Goal: Transaction & Acquisition: Purchase product/service

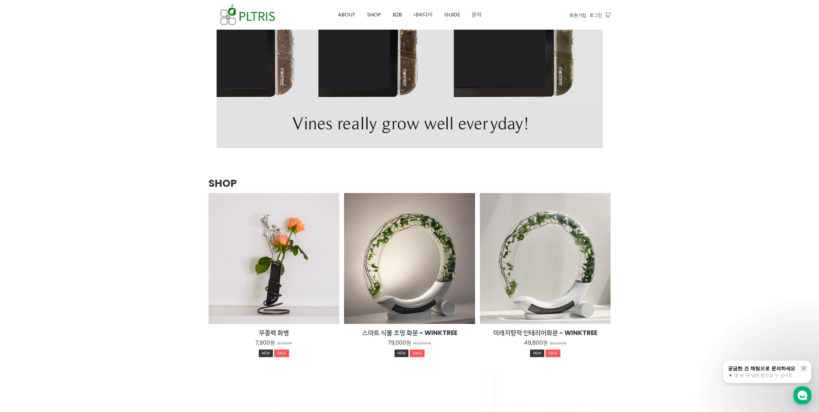
scroll to position [740, 0]
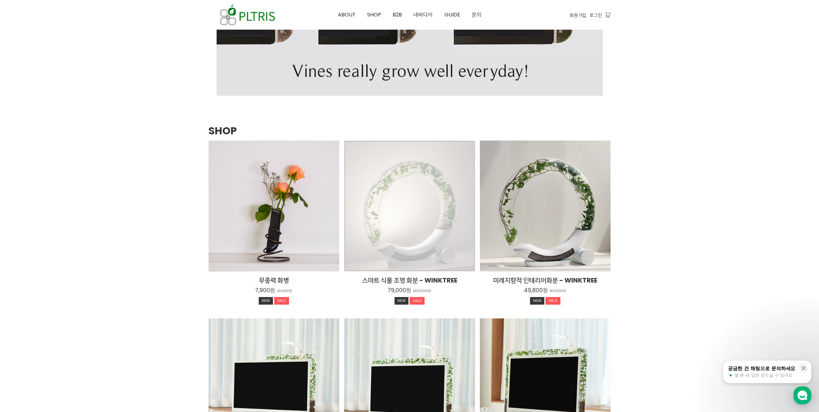
click at [410, 233] on div "스마트 식물 조명 화분 - WINKTREE 79,000원 140,000원 NEW SALE TIME SALE" at bounding box center [409, 205] width 131 height 131
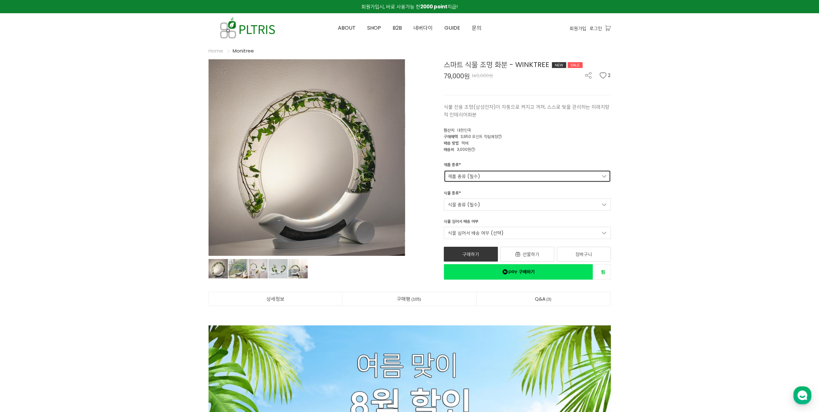
click at [467, 174] on link "제품 종류 (필수)" at bounding box center [527, 176] width 167 height 12
click at [471, 186] on span "Winktree" at bounding box center [527, 188] width 159 height 7
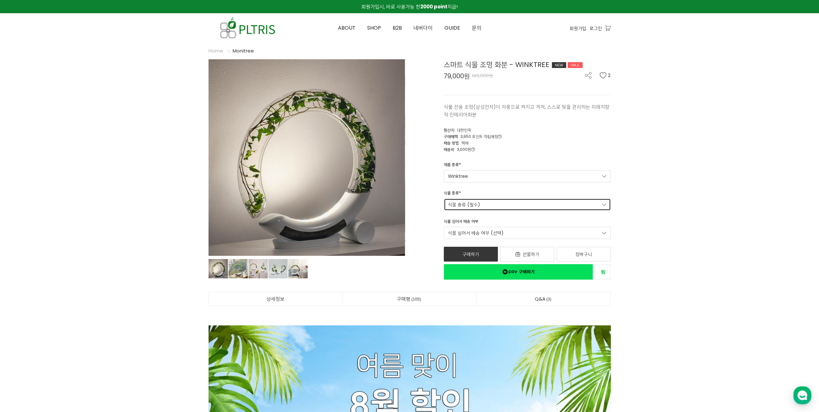
click at [461, 206] on link "식물 종류 (필수)" at bounding box center [527, 204] width 167 height 12
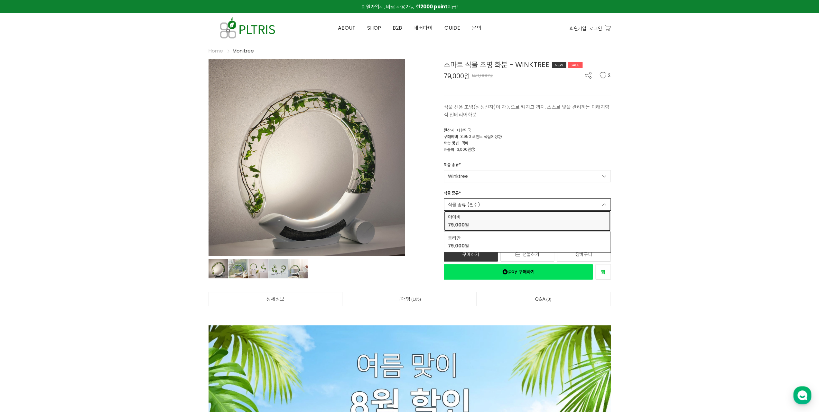
click at [472, 227] on link "아이비 79,000원" at bounding box center [527, 220] width 166 height 21
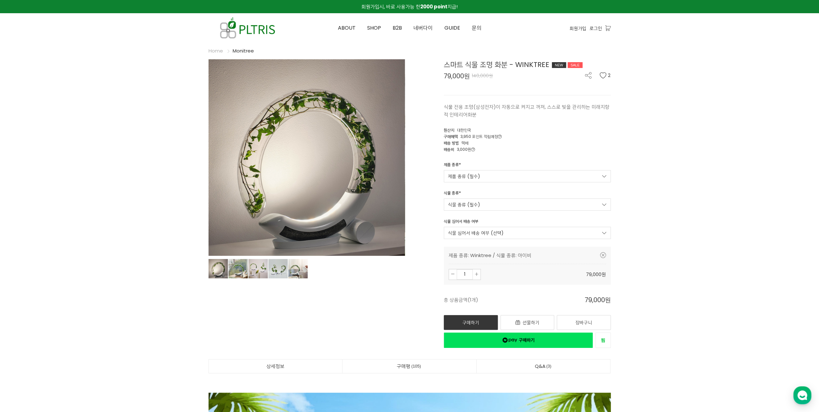
click at [420, 281] on div "스마트 식물 조명 화분 - WINKTREE NEW SALE 79,000원 140,000원 2 식물 전용 조명(삼성전자)이 자동으로 켜지고 꺼져…" at bounding box center [512, 203] width 196 height 288
click at [470, 228] on link "식물 심어서 배송 여부 (선택)" at bounding box center [527, 233] width 167 height 12
click at [466, 264] on span "7,000원" at bounding box center [527, 267] width 159 height 7
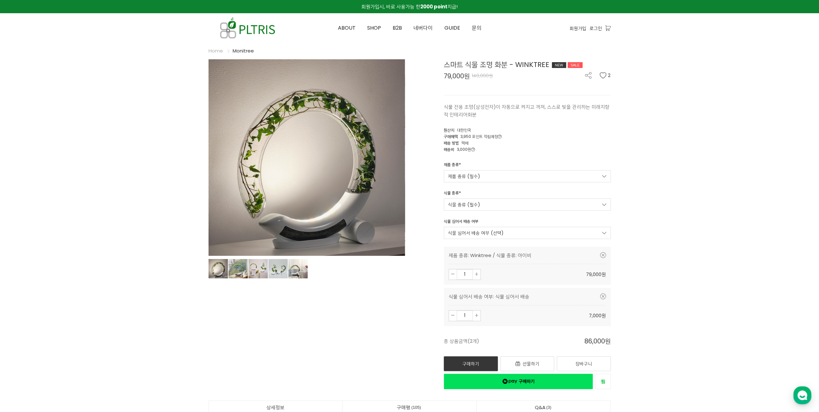
click at [407, 299] on div "1 / 5 prev next 상품 이미지 상품 이미지 상품 이미지 상품 이미지 상품 이미지 스마트 식물 조명 화분 - WINKTREE NEW …" at bounding box center [410, 222] width 412 height 334
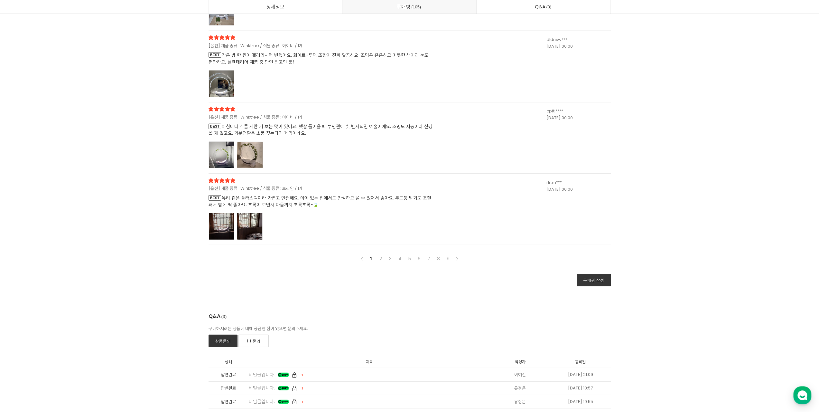
scroll to position [16312, 0]
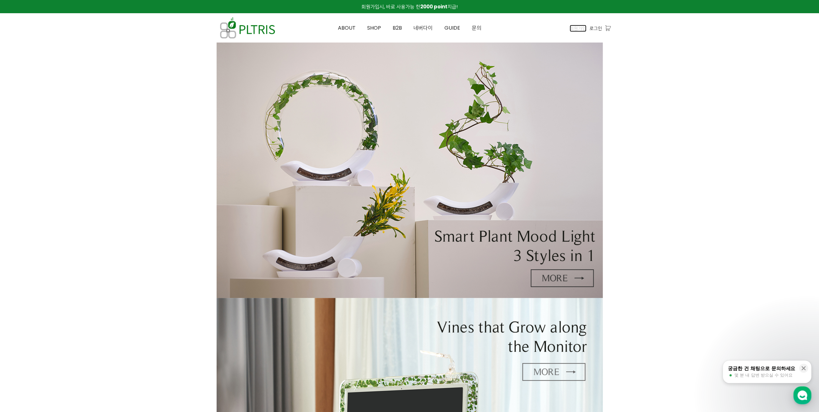
click at [577, 27] on span "회원가입" at bounding box center [577, 28] width 17 height 7
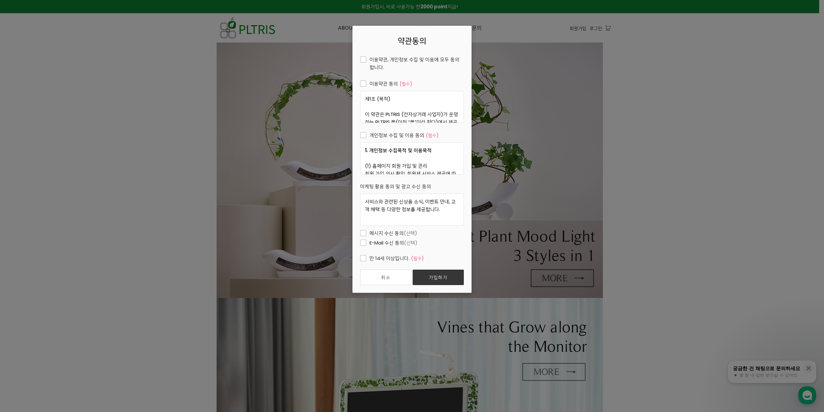
click at [363, 57] on span "이용약관, 개인정보 수집 및 이용에 모두 동의합니다." at bounding box center [412, 63] width 104 height 15
click at [358, 57] on input "이용약관, 개인정보 수집 및 이용에 모두 동의합니다." at bounding box center [356, 59] width 4 height 4
checkbox input "true"
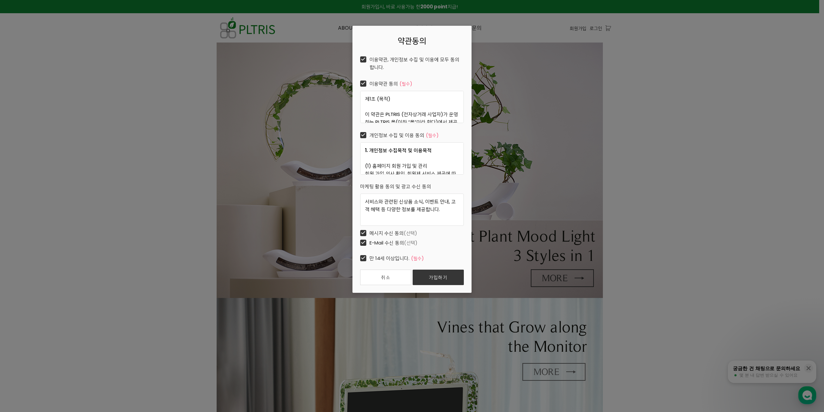
checkbox input "true"
click at [451, 273] on link "가입하기" at bounding box center [437, 276] width 51 height 15
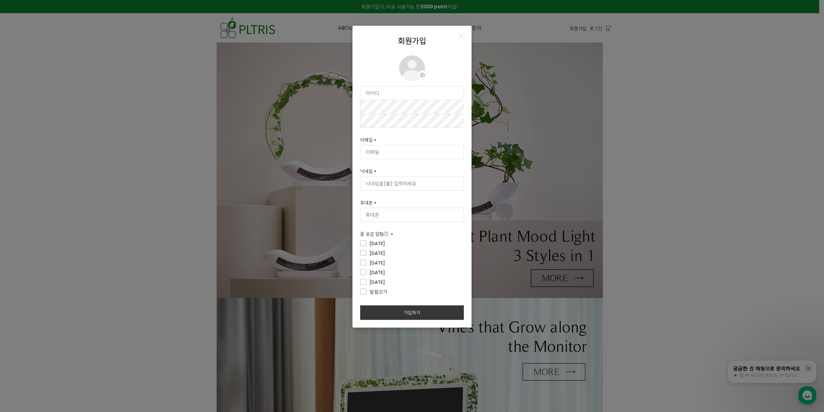
click at [361, 252] on span "화요일" at bounding box center [372, 253] width 25 height 8
click at [361, 252] on input"] "화요일" at bounding box center [406, 252] width 104 height 4
checkbox input"] "true"
click at [459, 38] on icon "Close" at bounding box center [460, 35] width 5 height 5
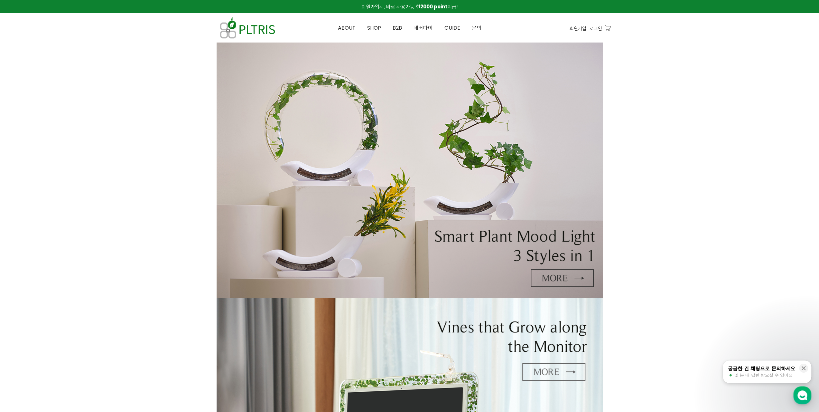
drag, startPoint x: 800, startPoint y: 0, endPoint x: 687, endPoint y: 64, distance: 129.4
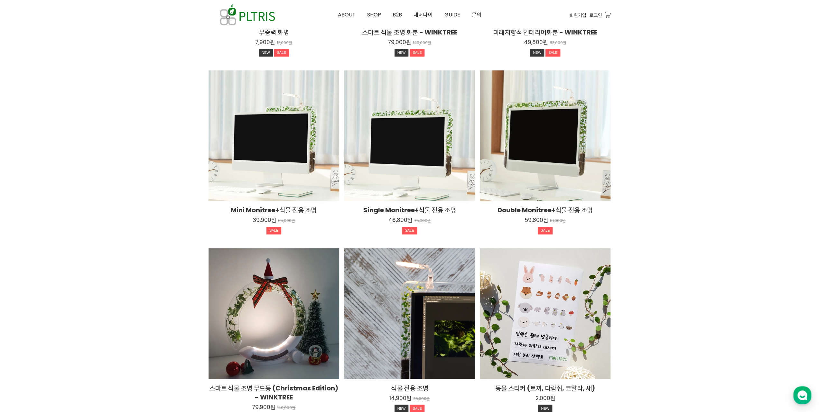
scroll to position [1078, 0]
